Goal: Share content: Share content

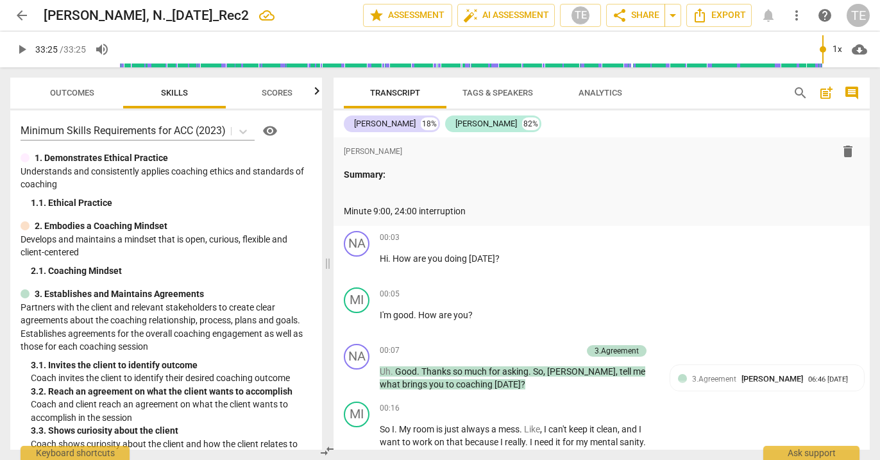
scroll to position [10589, 0]
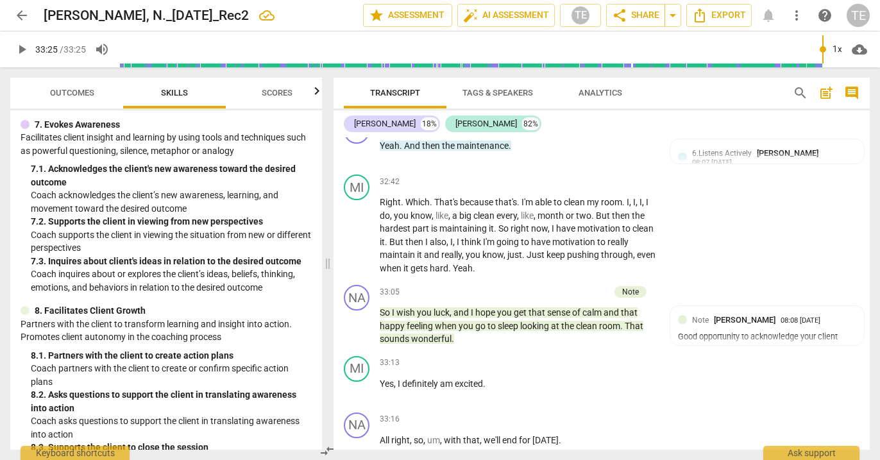
click at [23, 15] on span "arrow_back" at bounding box center [21, 15] width 15 height 15
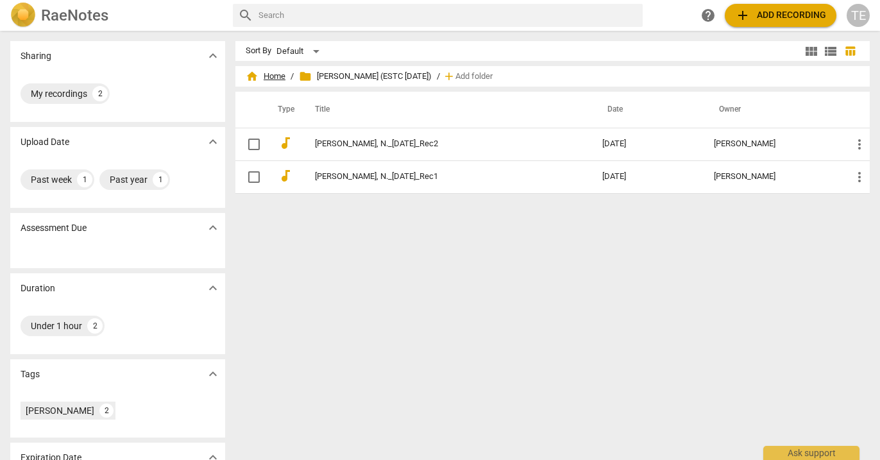
click at [268, 77] on span "home Home" at bounding box center [266, 76] width 40 height 13
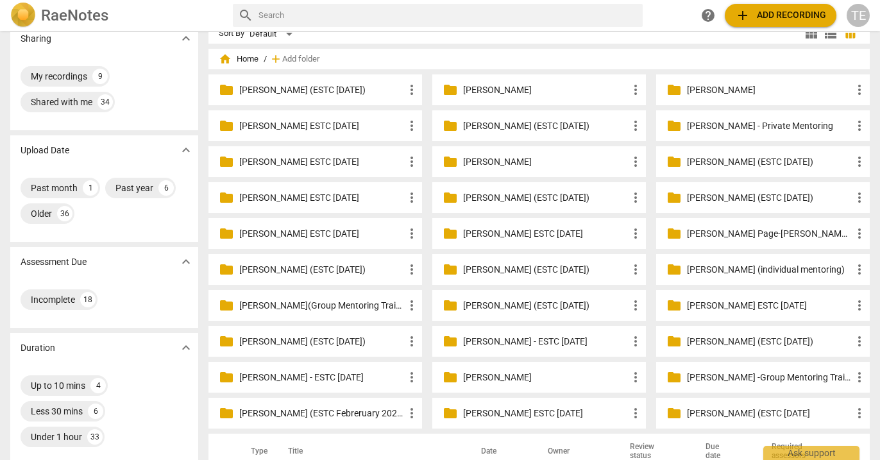
scroll to position [24, 0]
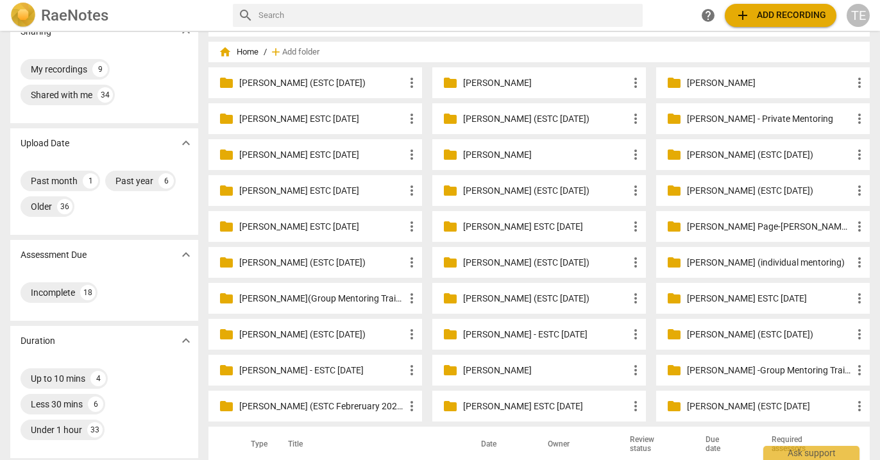
click at [513, 124] on p "[PERSON_NAME] (ESTC [DATE])" at bounding box center [545, 118] width 165 height 13
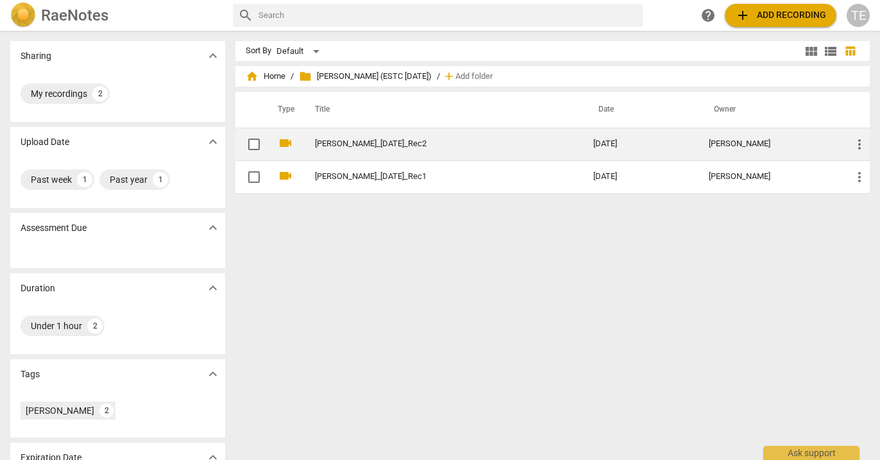
click at [416, 145] on link "[PERSON_NAME]_[DATE]_Rec2" at bounding box center [431, 144] width 232 height 10
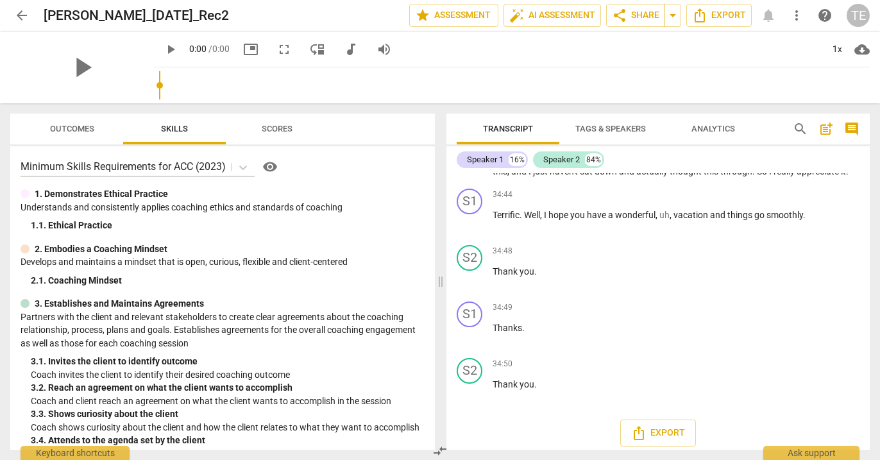
scroll to position [6918, 0]
click at [83, 61] on span "play_arrow" at bounding box center [81, 67] width 33 height 33
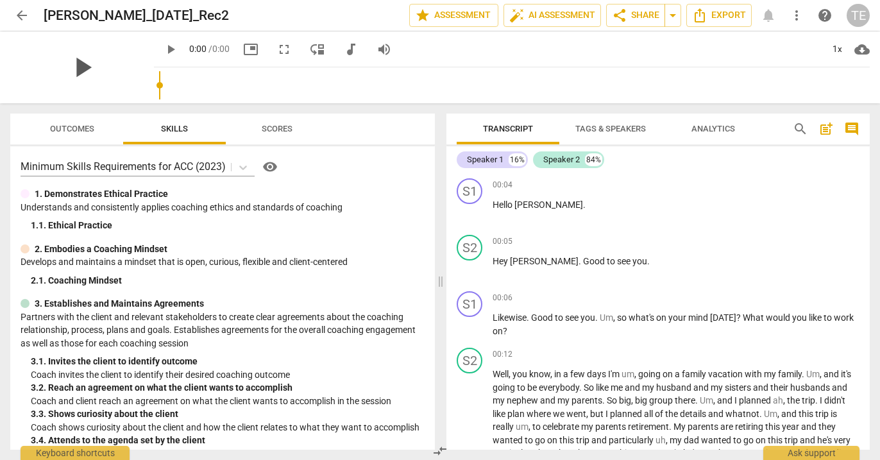
click at [85, 69] on span "play_arrow" at bounding box center [81, 67] width 33 height 33
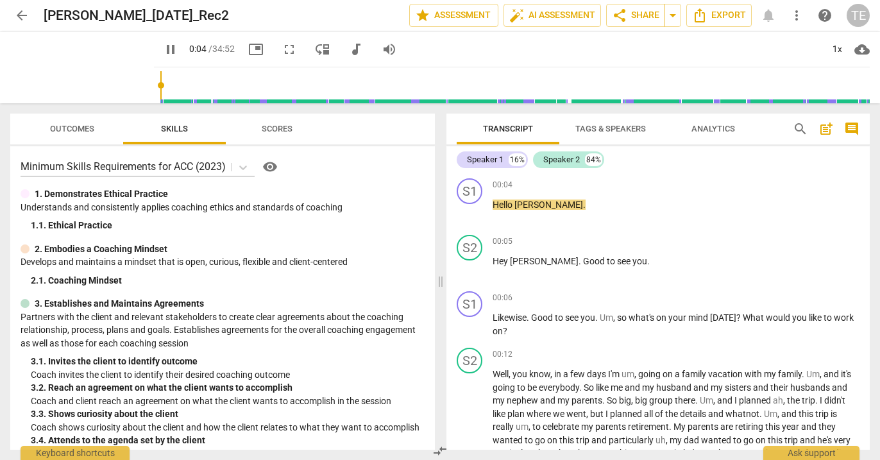
click at [163, 52] on span "pause" at bounding box center [170, 49] width 15 height 15
type input "5"
click at [641, 16] on span "share Share" at bounding box center [635, 15] width 47 height 15
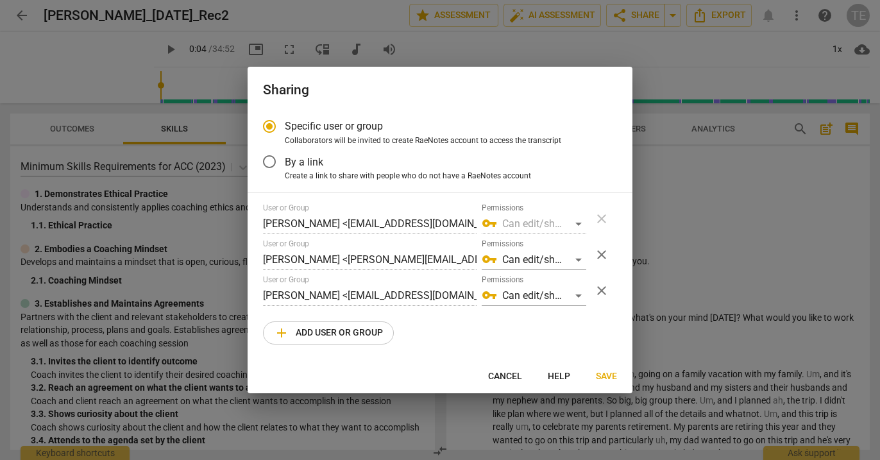
click at [601, 253] on span "close" at bounding box center [601, 254] width 15 height 15
radio input "false"
type input "Christina Fabrey <christinafabrey@jstcoaching.com>"
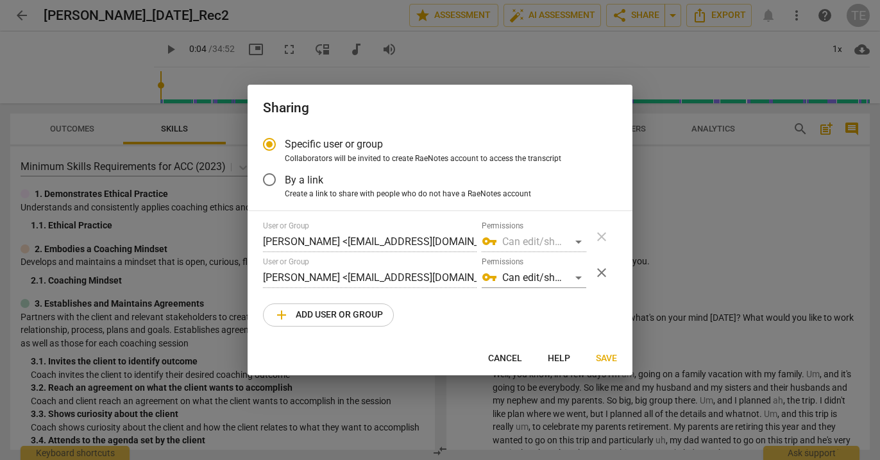
click at [326, 312] on span "add Add user or group" at bounding box center [328, 314] width 109 height 15
radio input "false"
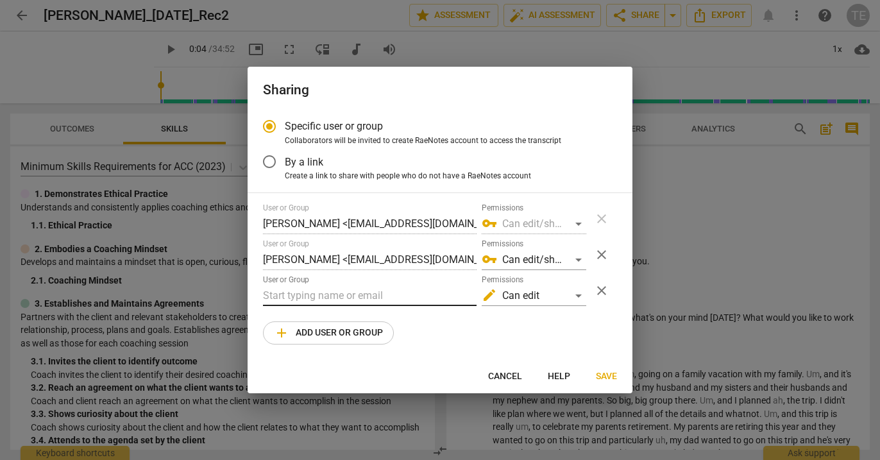
click at [295, 294] on input "text" at bounding box center [370, 295] width 214 height 21
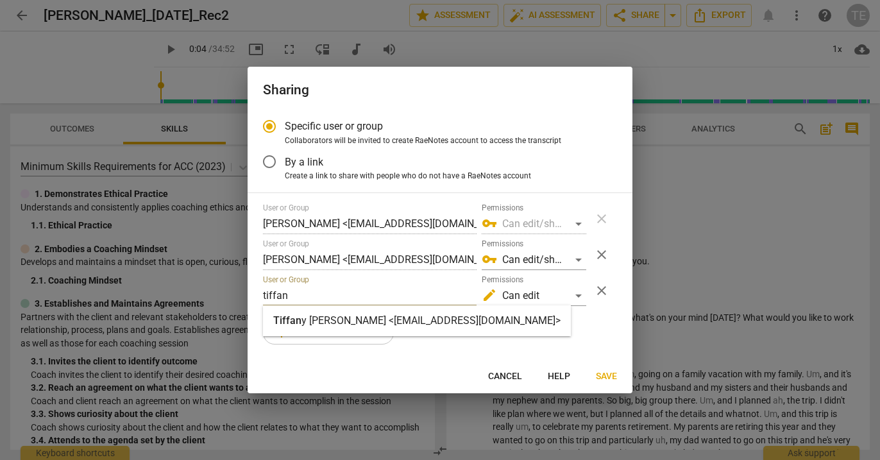
type input "tiffan"
click at [301, 323] on strong "y Halsell <tiffanyhalsell@jstcoaching.com>" at bounding box center [430, 320] width 259 height 12
radio input "false"
type input "Tiffany Halsell <tiffanyhalsell@jstcoaching.com>"
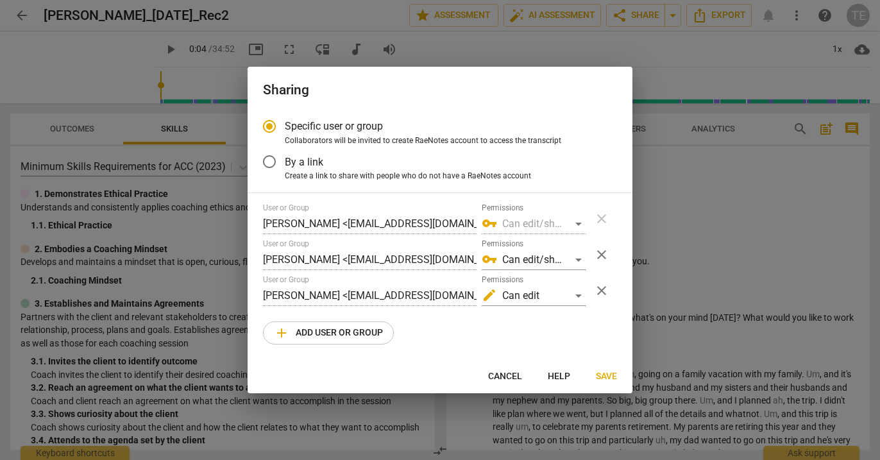
click at [364, 330] on span "add Add user or group" at bounding box center [328, 332] width 109 height 15
radio input "false"
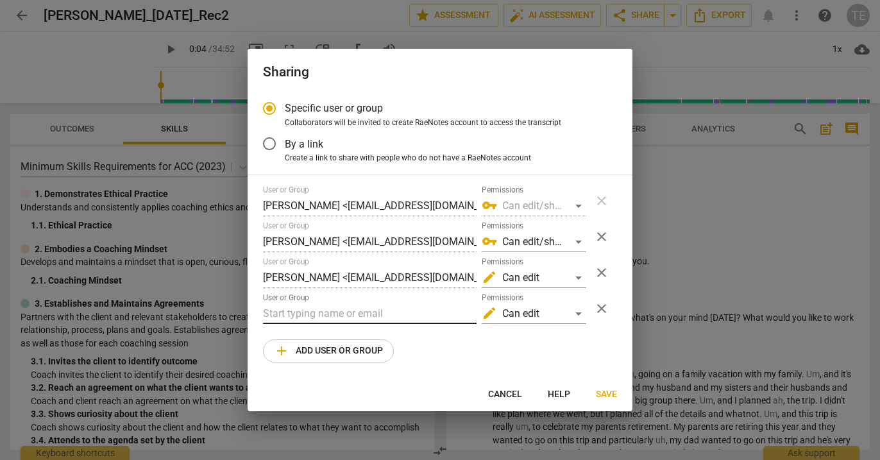
click at [332, 314] on input "text" at bounding box center [370, 313] width 214 height 21
paste input "dpcnomad@gmail.com"
type input "dpcnomad@gmail.com"
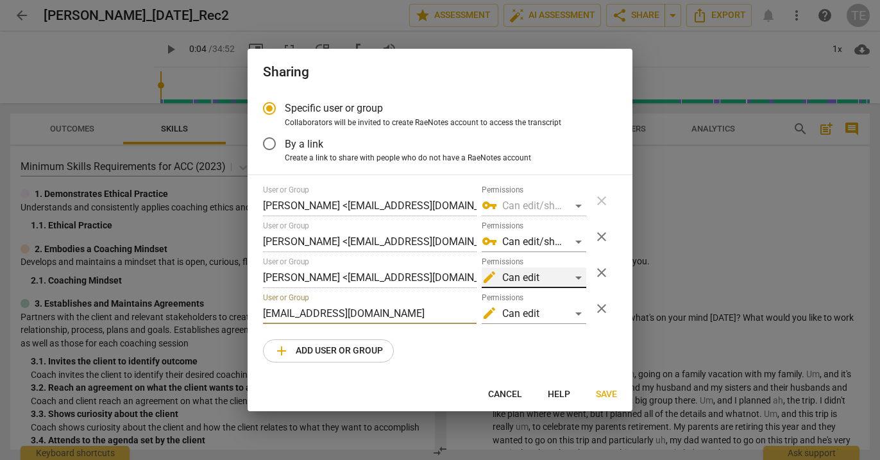
click at [577, 278] on div "edit Can edit" at bounding box center [534, 277] width 105 height 21
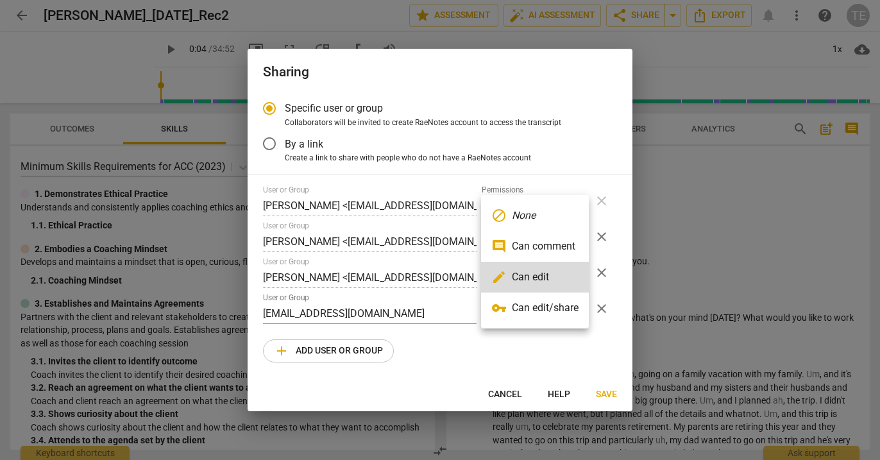
click at [542, 311] on li "vpn_key Can edit/share" at bounding box center [535, 308] width 108 height 31
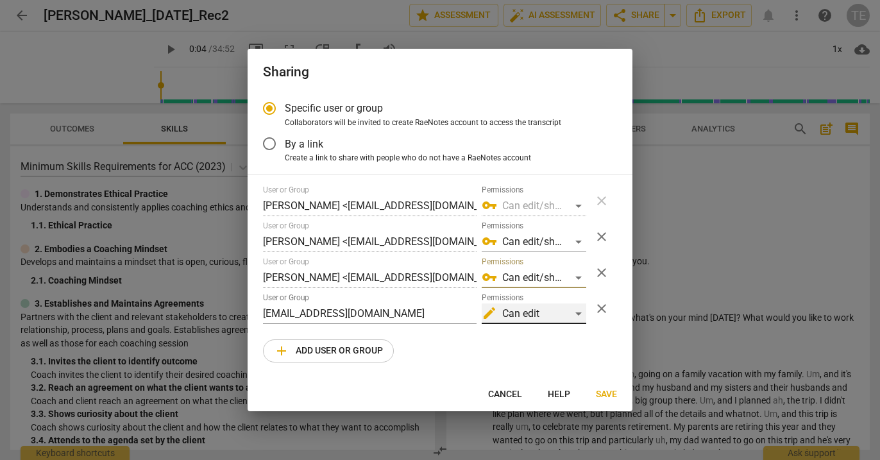
click at [577, 314] on div "edit Can edit" at bounding box center [534, 313] width 105 height 21
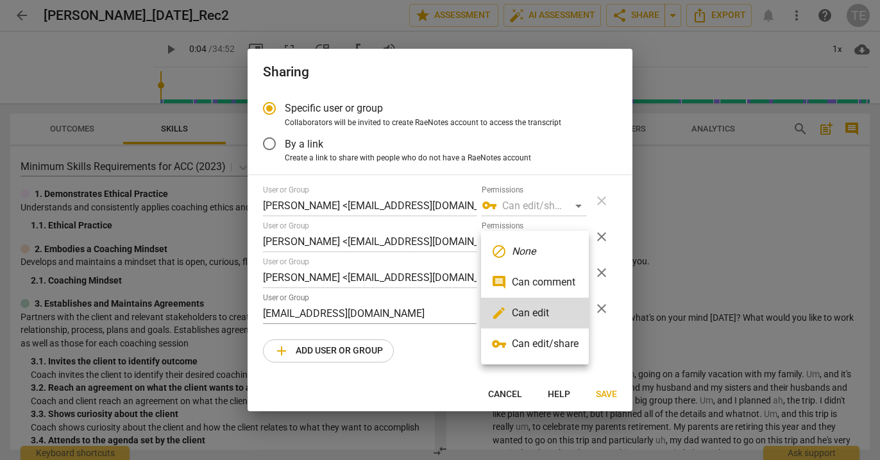
click at [547, 348] on li "vpn_key Can edit/share" at bounding box center [535, 343] width 108 height 31
radio input "false"
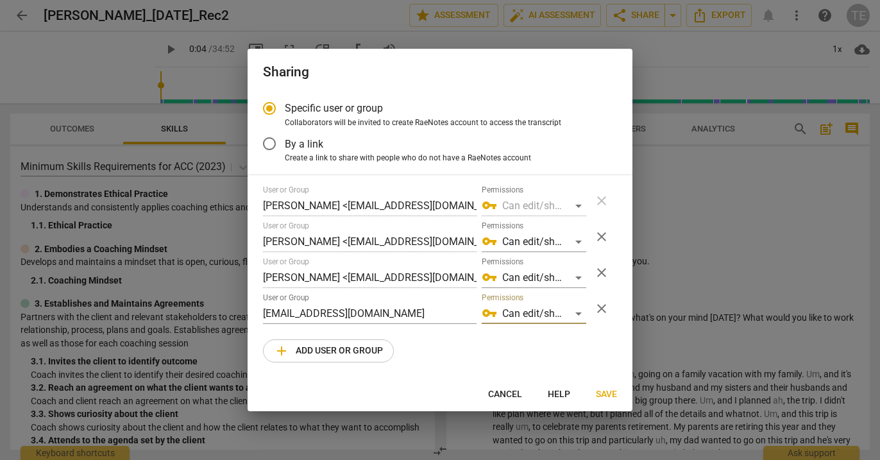
click at [604, 396] on span "Save" at bounding box center [606, 394] width 21 height 13
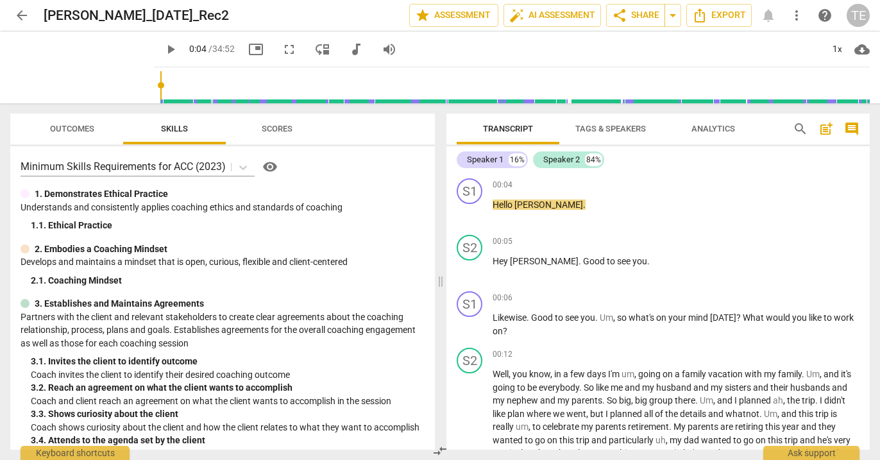
click at [20, 12] on span "arrow_back" at bounding box center [21, 15] width 15 height 15
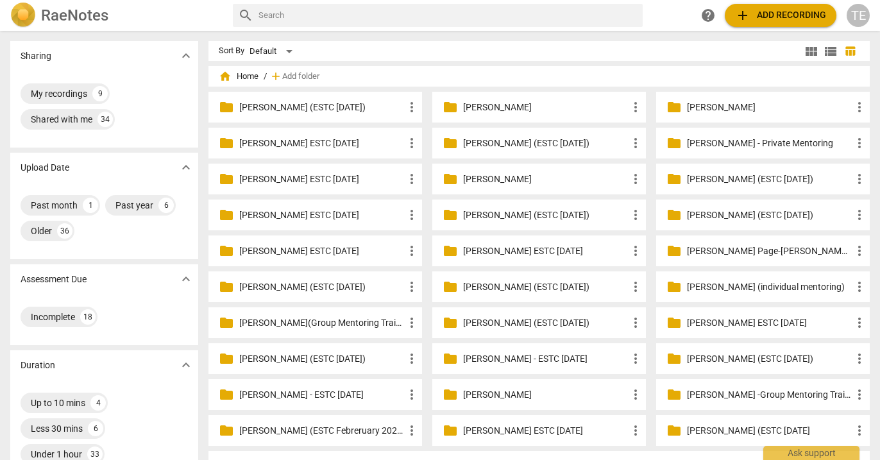
click at [297, 106] on p "[PERSON_NAME] (ESTC [DATE])" at bounding box center [321, 107] width 165 height 13
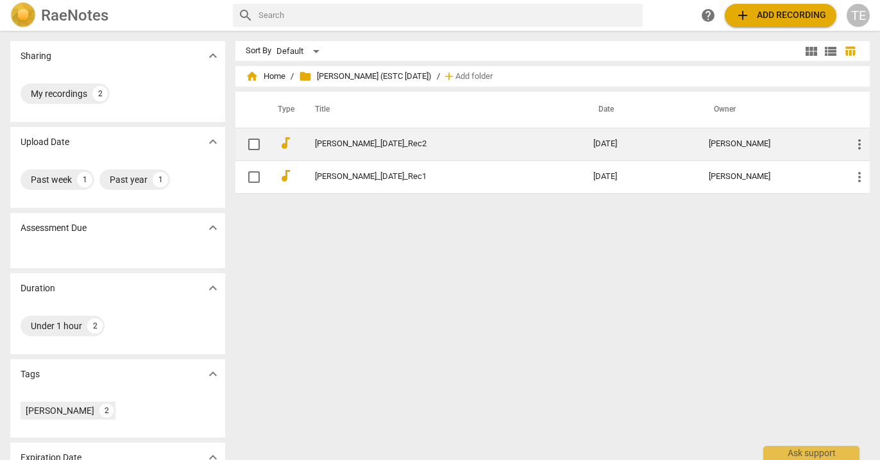
click at [333, 145] on link "Hildebrand,A._8Oct25_Rec2" at bounding box center [431, 144] width 232 height 10
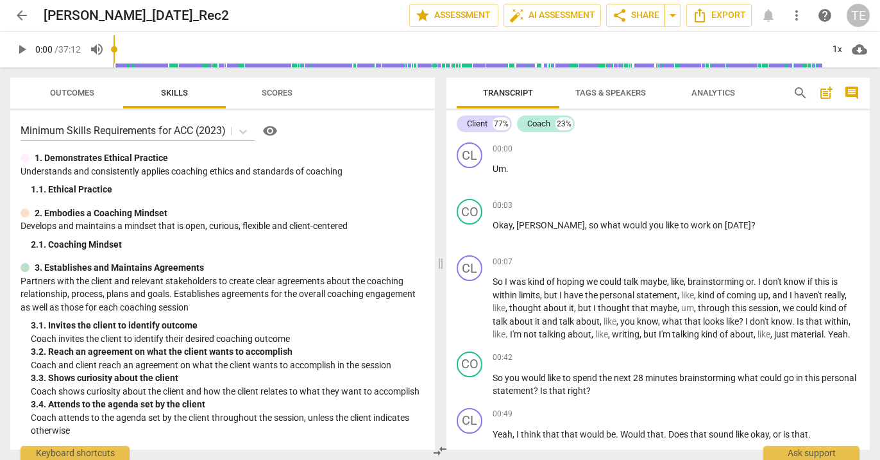
click at [19, 13] on span "arrow_back" at bounding box center [21, 15] width 15 height 15
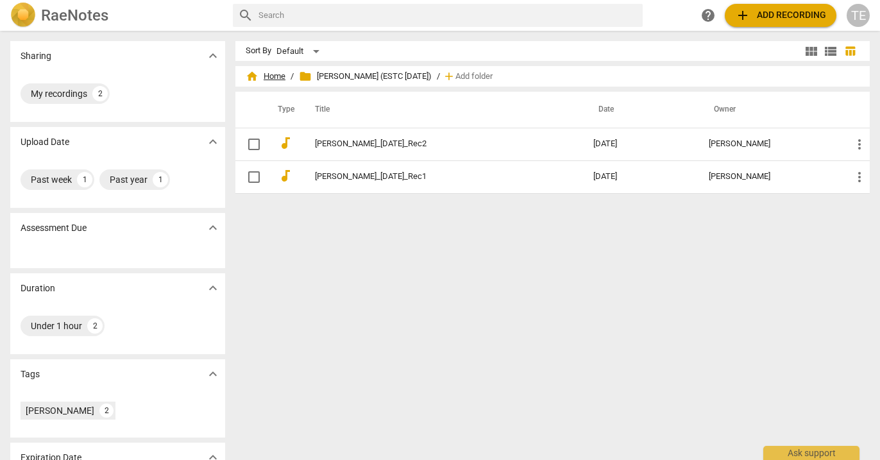
click at [274, 78] on span "home Home" at bounding box center [266, 76] width 40 height 13
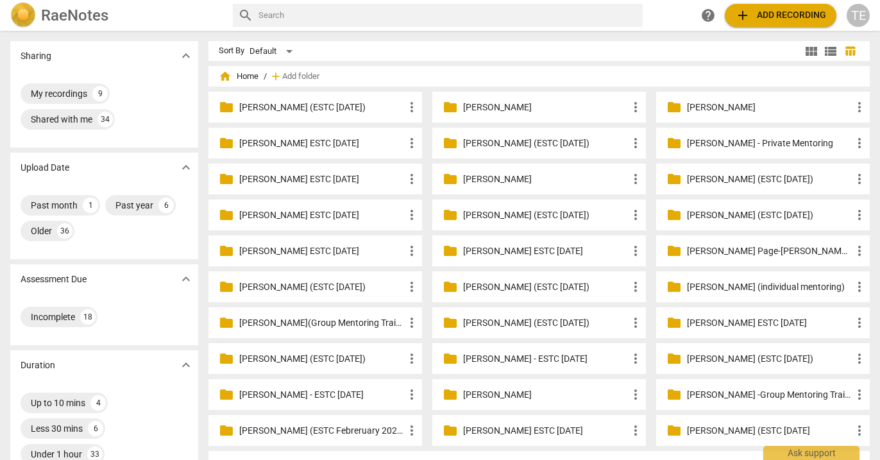
click at [532, 291] on p "[PERSON_NAME] (ESTC [DATE])" at bounding box center [545, 286] width 165 height 13
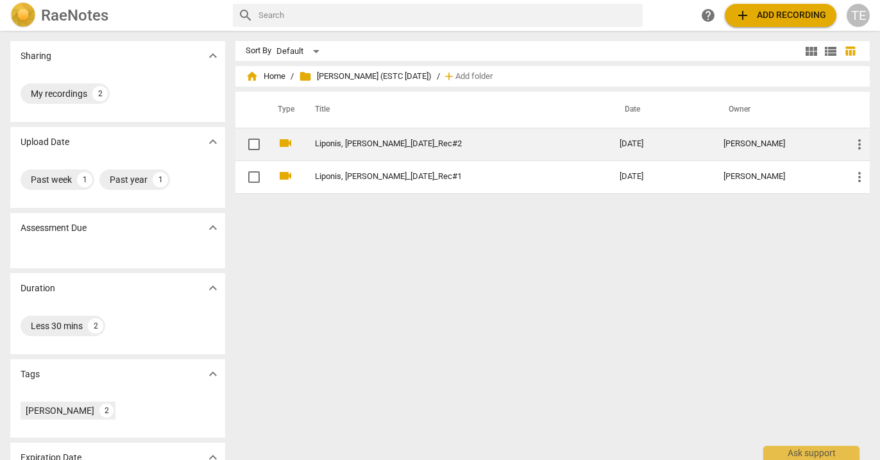
click at [355, 138] on td "Liponis, L._08Oct25_Rec#2" at bounding box center [455, 144] width 310 height 33
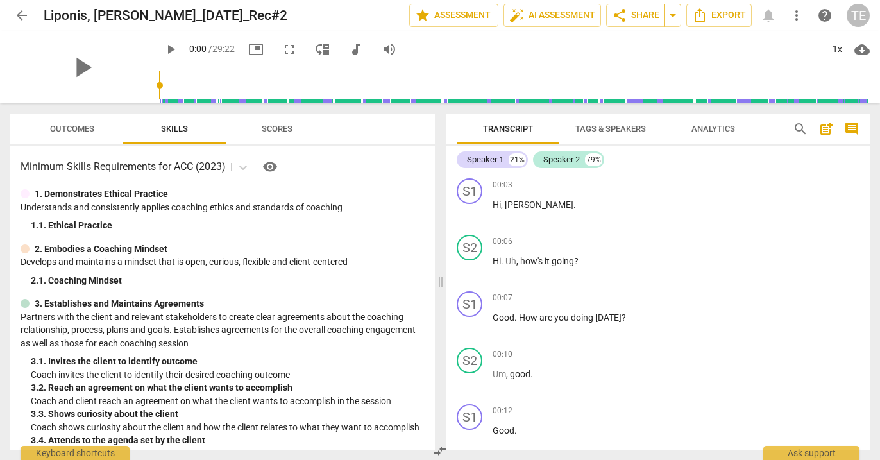
click at [19, 15] on span "arrow_back" at bounding box center [21, 15] width 15 height 15
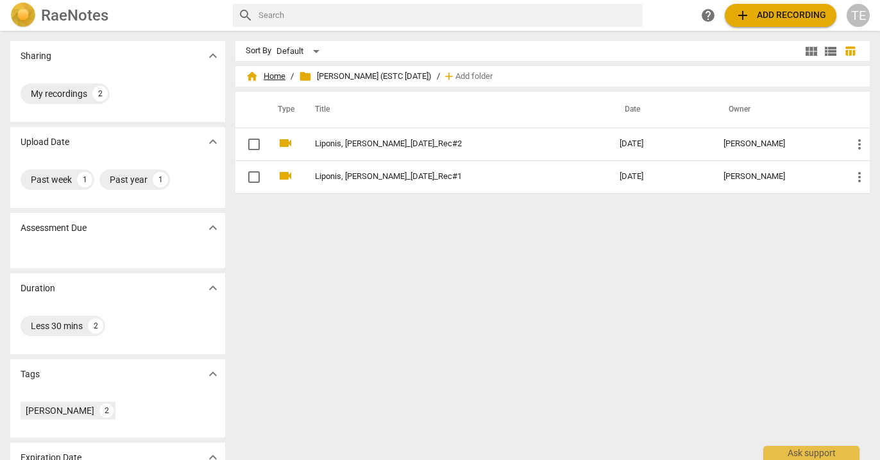
click at [275, 74] on span "home Home" at bounding box center [266, 76] width 40 height 13
